Goal: Find specific page/section: Find specific page/section

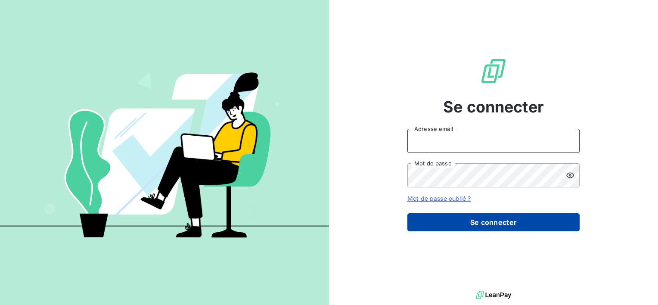
type input "[PERSON_NAME][EMAIL_ADDRESS][DOMAIN_NAME]"
click at [476, 220] on button "Se connecter" at bounding box center [494, 222] width 172 height 18
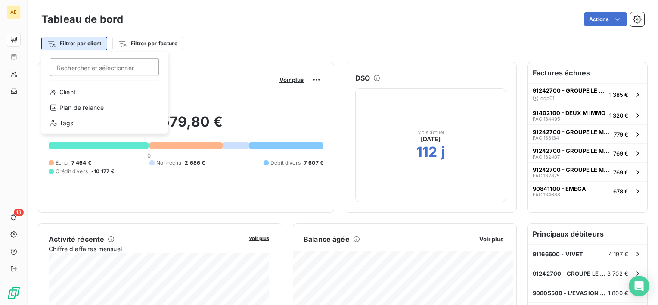
click at [92, 41] on html "AE 18 Tableau de bord Actions Filtrer par client Rechercher et sélectionner Cli…" at bounding box center [329, 152] width 658 height 305
click at [92, 41] on html "AE 18 Tableau de bord Actions Filtrer par client Filtrer par facture Encours cl…" at bounding box center [329, 152] width 658 height 305
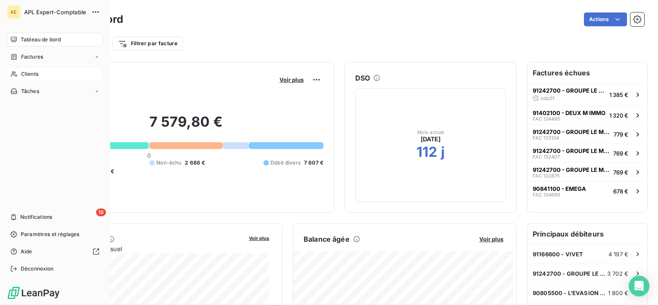
click at [26, 72] on span "Clients" at bounding box center [29, 74] width 17 height 8
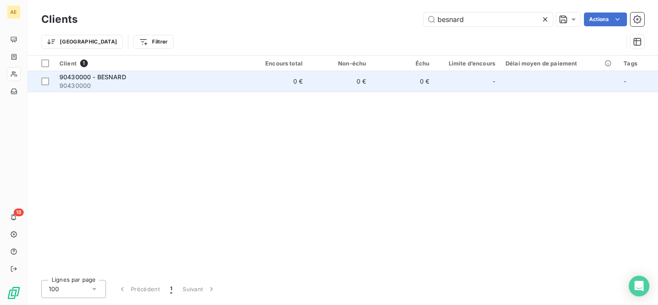
type input "besnard"
click at [100, 75] on span "90430000 - BESNARD" at bounding box center [92, 76] width 67 height 7
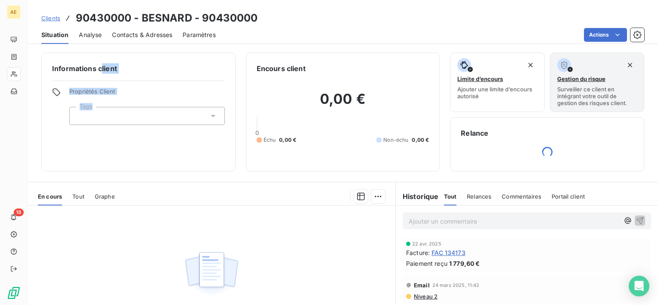
drag, startPoint x: 100, startPoint y: 75, endPoint x: 190, endPoint y: 193, distance: 148.8
click at [190, 193] on div "Informations client Propriétés Client Tags Encours client 0,00 € 0 Échu 0,00 € …" at bounding box center [343, 176] width 631 height 258
drag, startPoint x: 190, startPoint y: 193, endPoint x: 269, endPoint y: 266, distance: 107.7
click at [269, 266] on div "Aucune pièce disponible" at bounding box center [212, 289] width 368 height 166
